Goal: Information Seeking & Learning: Learn about a topic

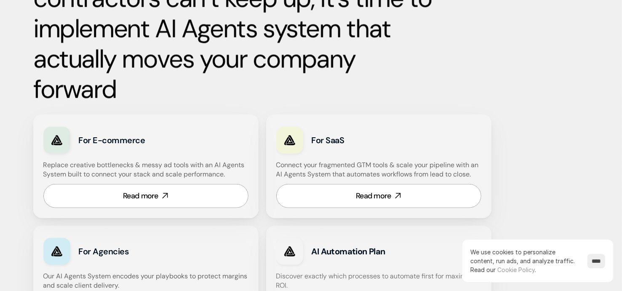
scroll to position [463, 0]
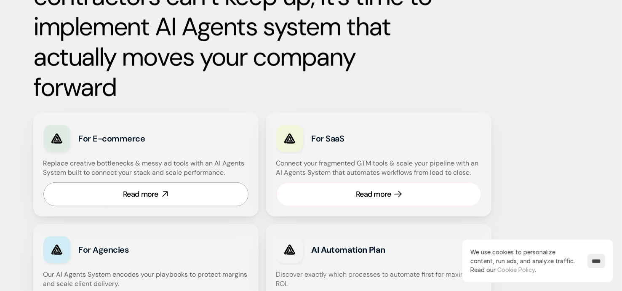
click at [422, 190] on link "Read more" at bounding box center [378, 194] width 205 height 24
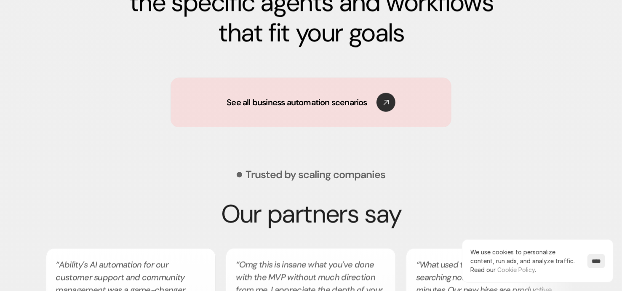
scroll to position [1348, 0]
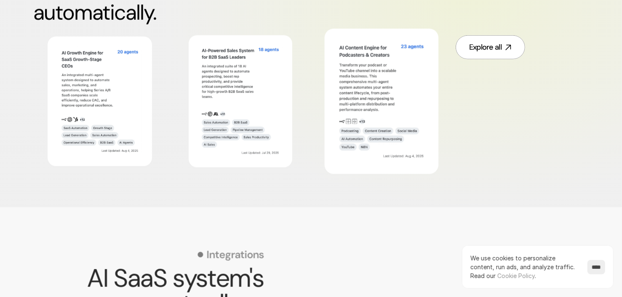
scroll to position [548, 0]
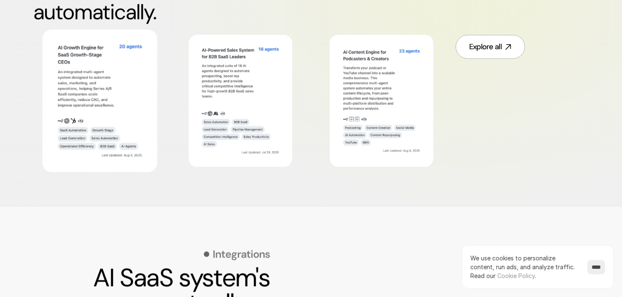
click at [126, 110] on img at bounding box center [100, 101] width 93 height 120
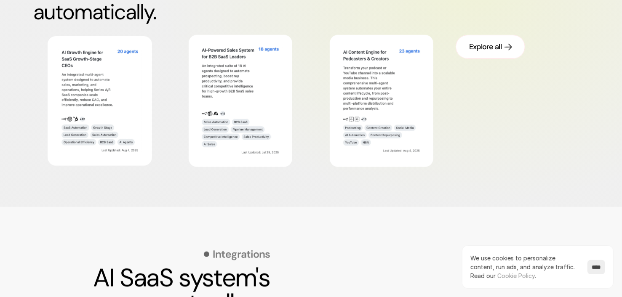
click at [510, 47] on use at bounding box center [509, 47] width 8 height 8
